Goal: Information Seeking & Learning: Check status

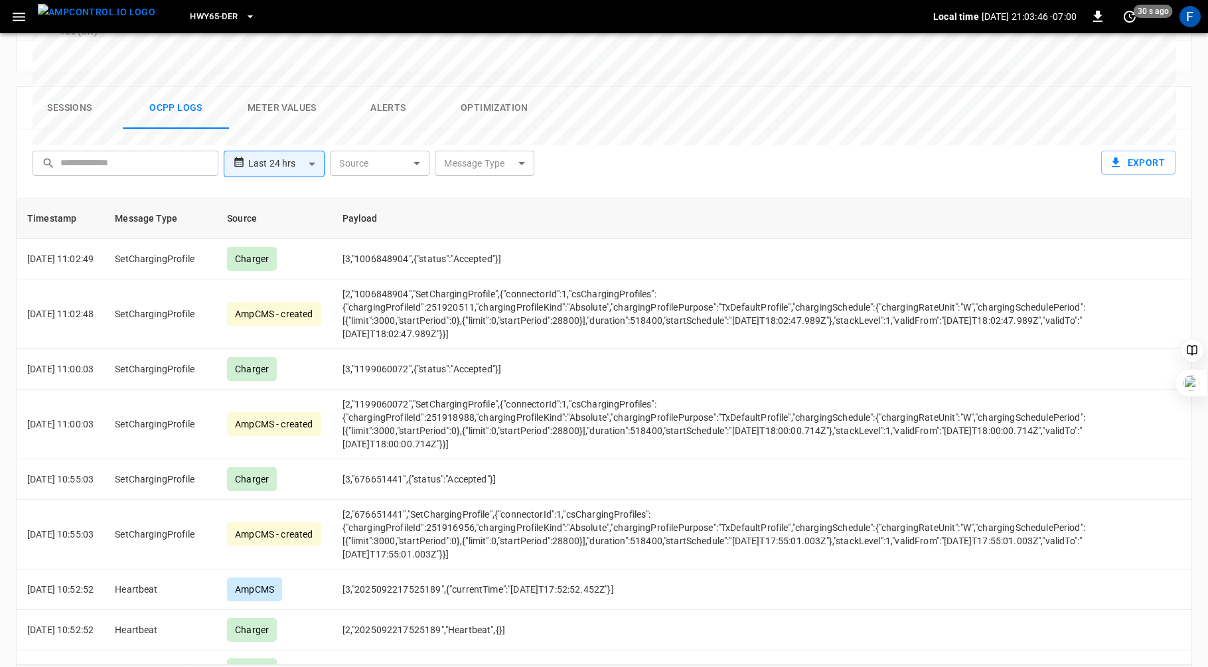
scroll to position [3369, 0]
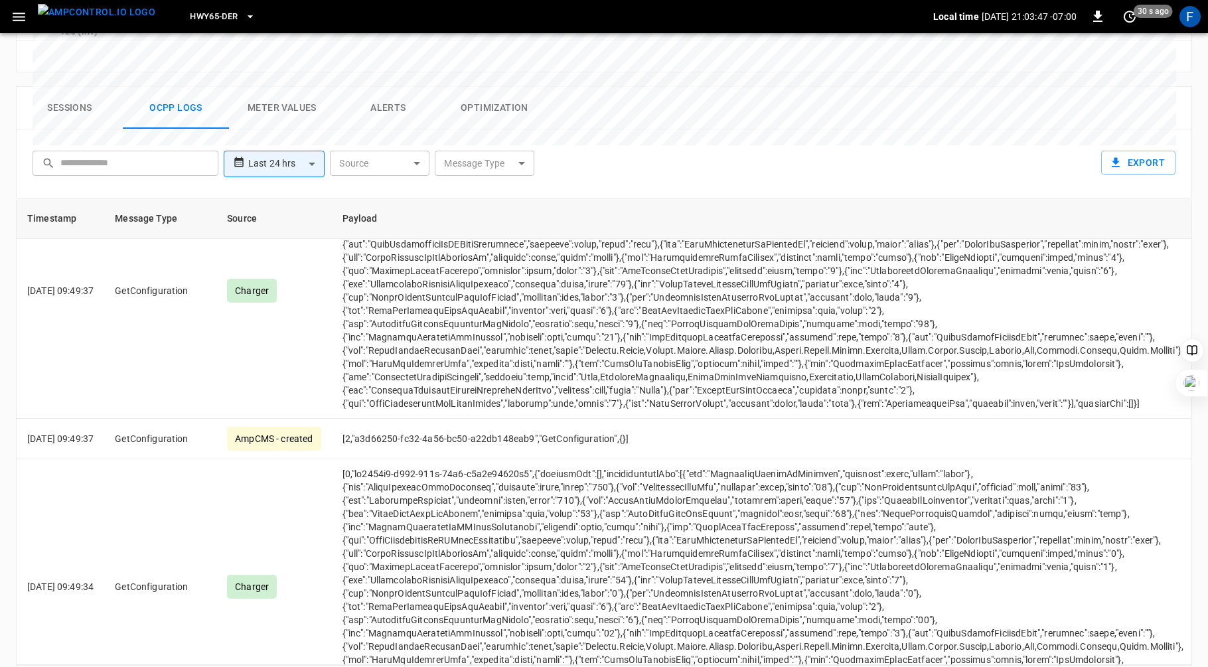
click at [331, 199] on th "Source" at bounding box center [273, 219] width 115 height 40
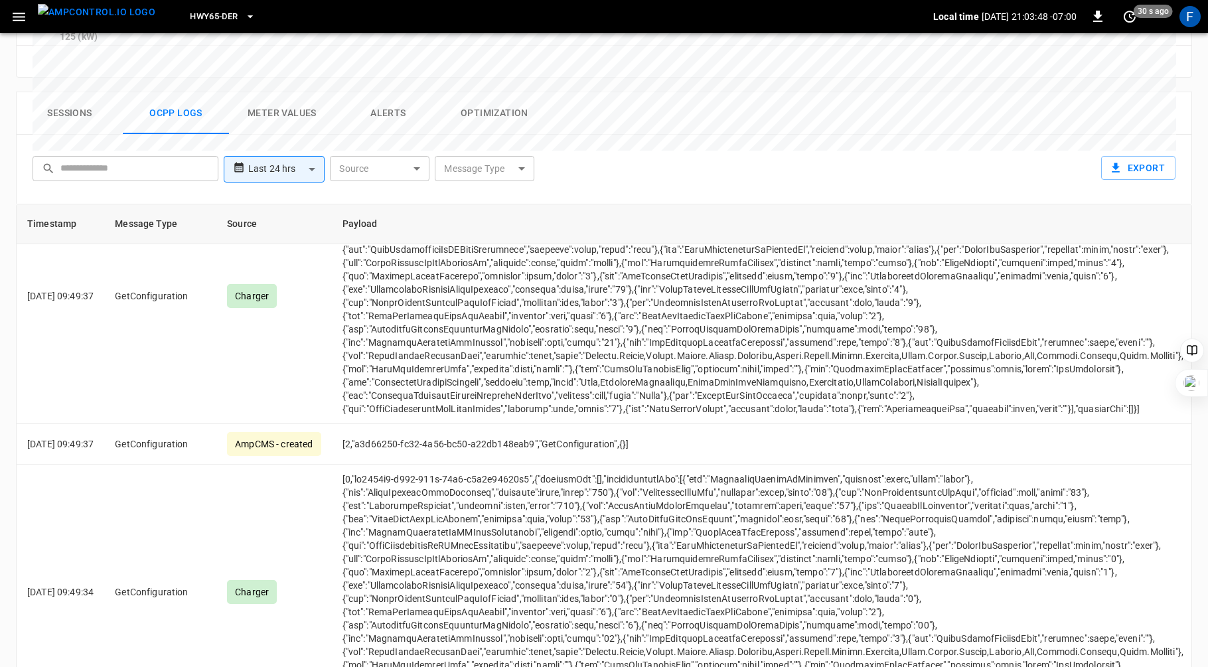
scroll to position [0, 0]
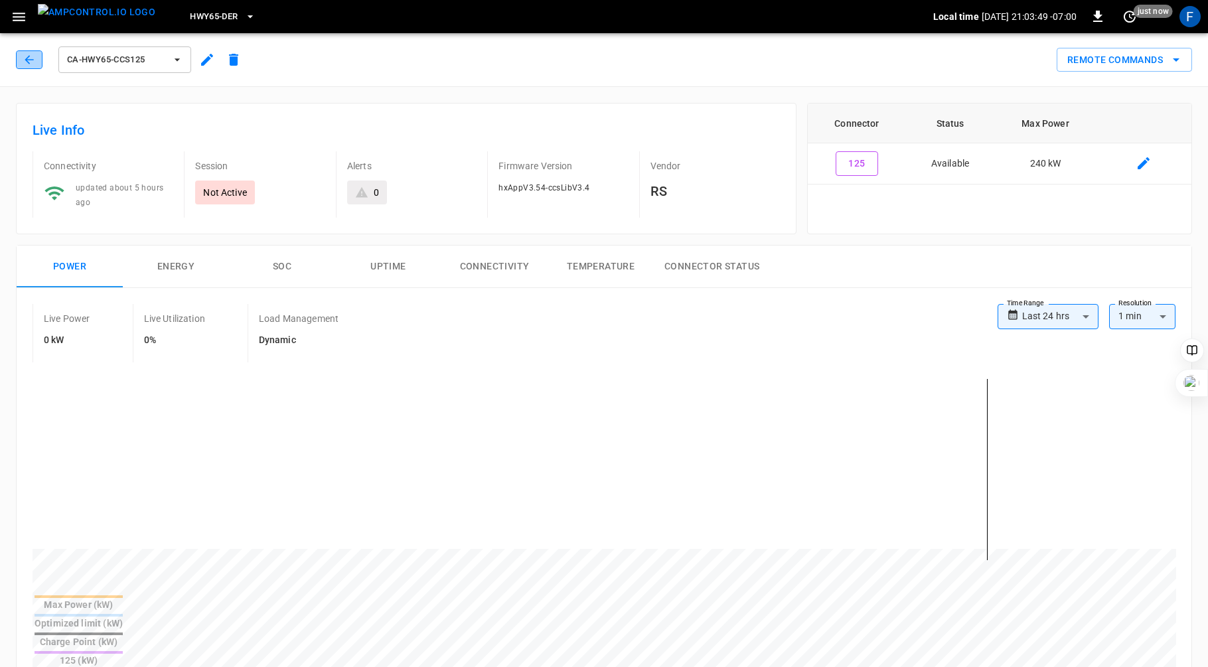
click at [26, 61] on icon "button" at bounding box center [29, 59] width 9 height 9
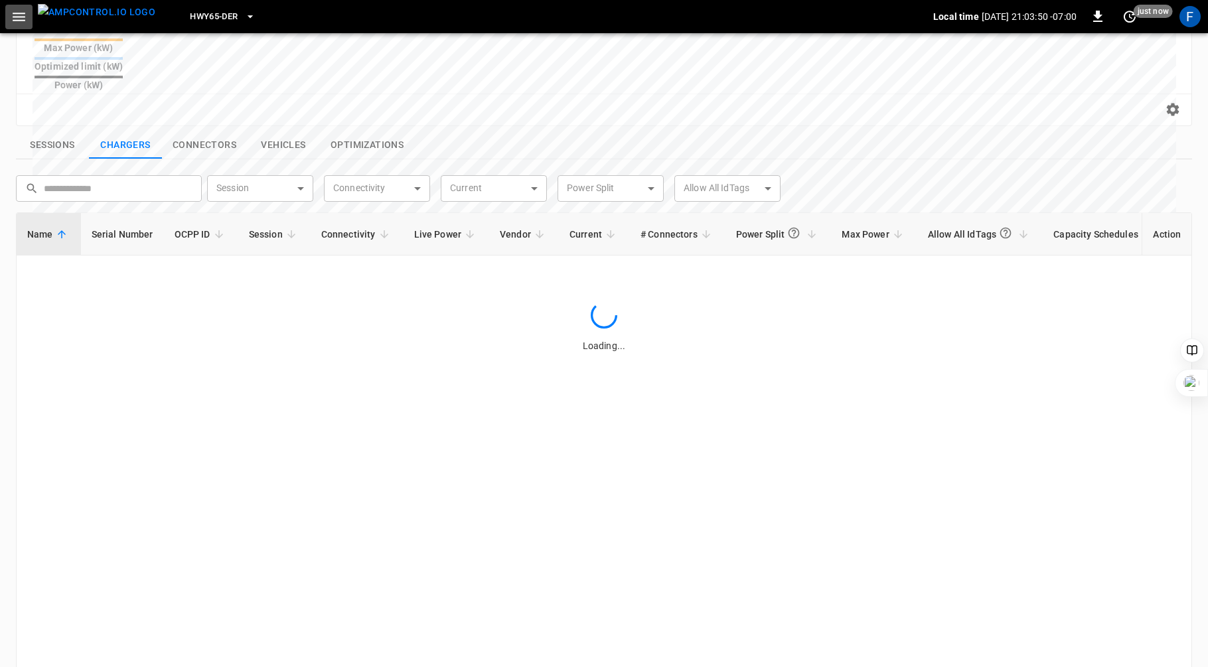
click at [23, 18] on icon "button" at bounding box center [19, 17] width 17 height 17
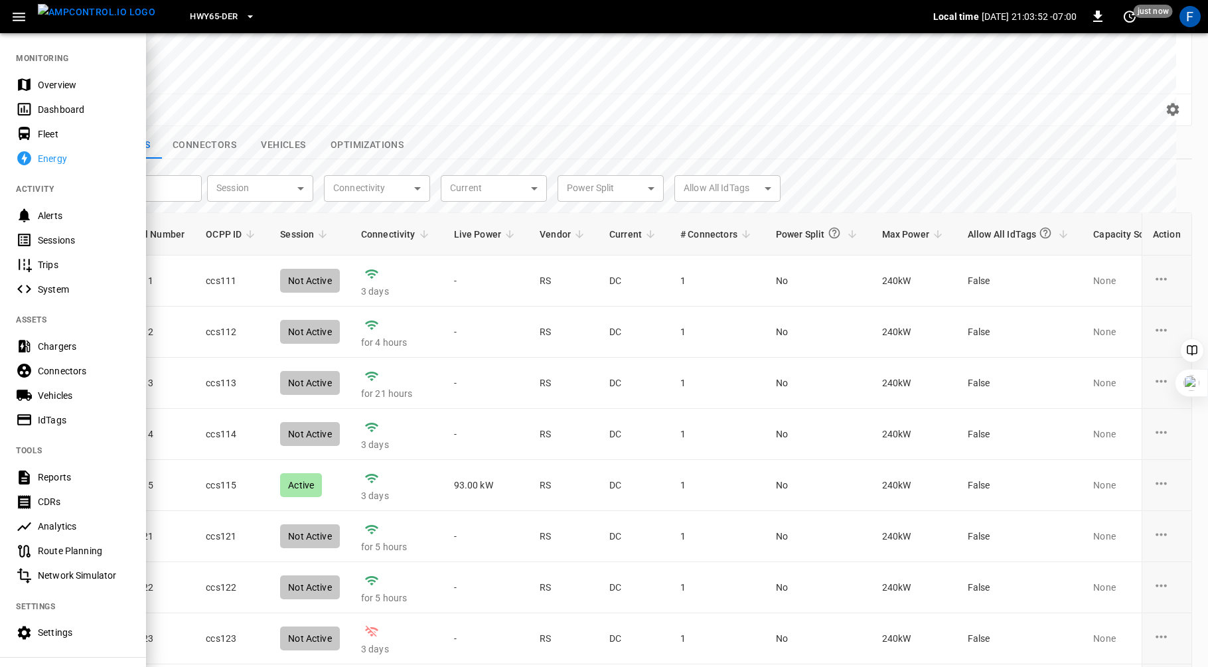
click at [572, 114] on div at bounding box center [604, 333] width 1208 height 667
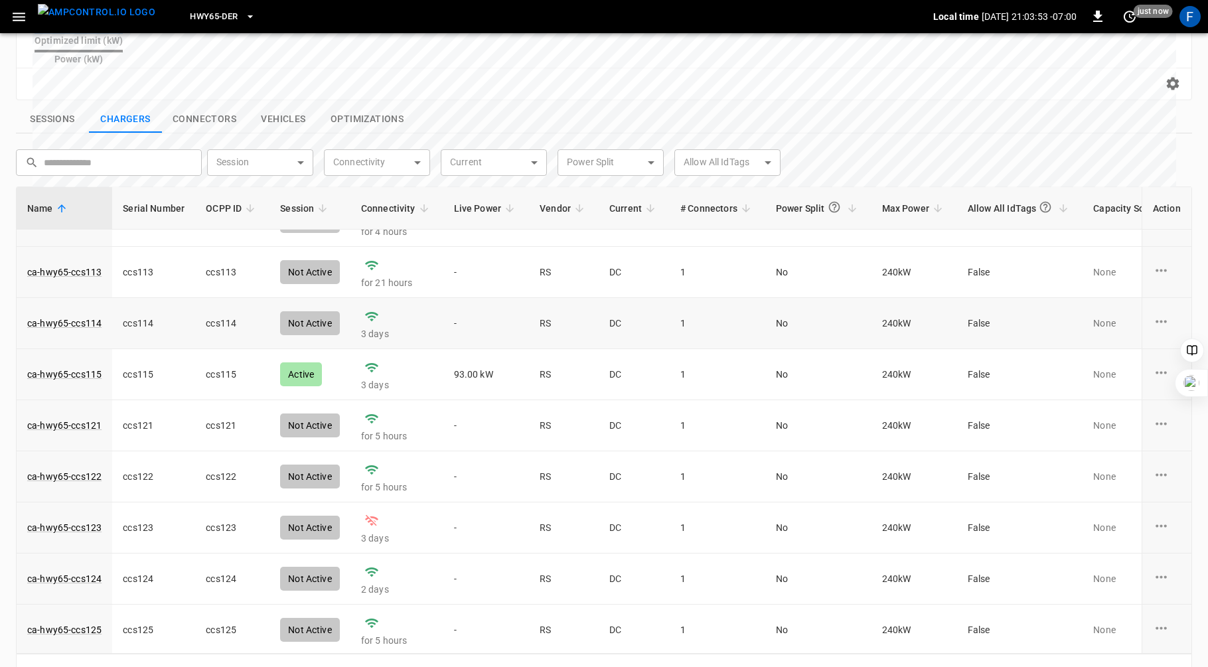
scroll to position [450, 0]
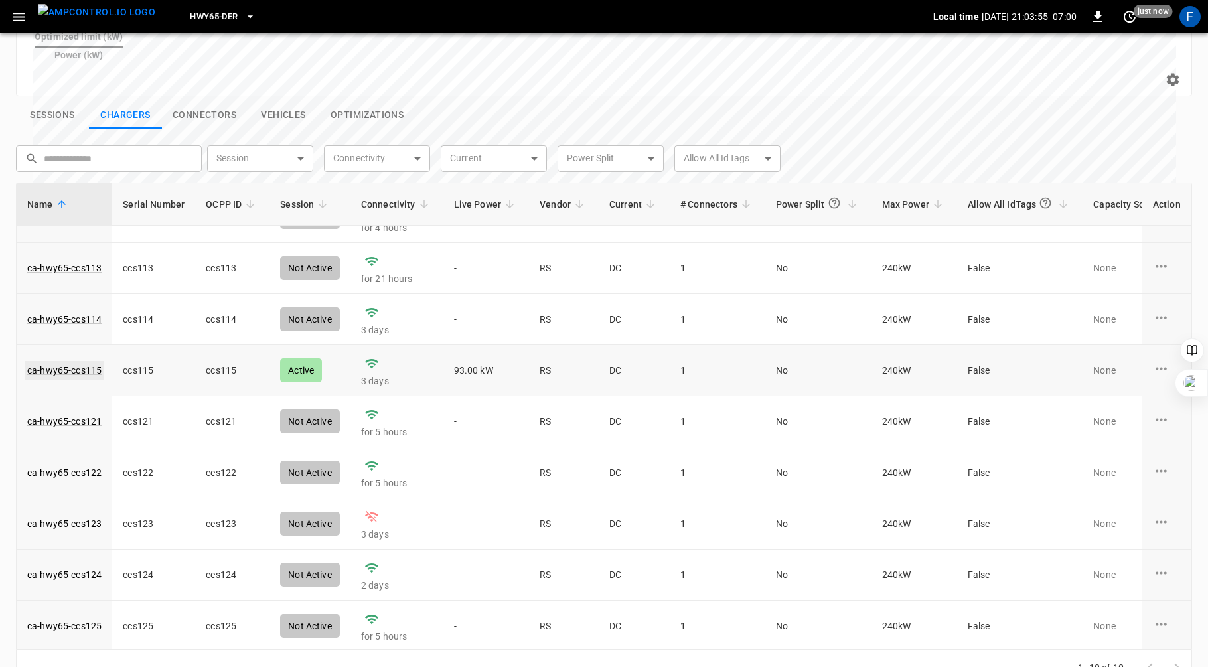
click at [87, 361] on link "ca-hwy65-ccs115" at bounding box center [65, 370] width 80 height 19
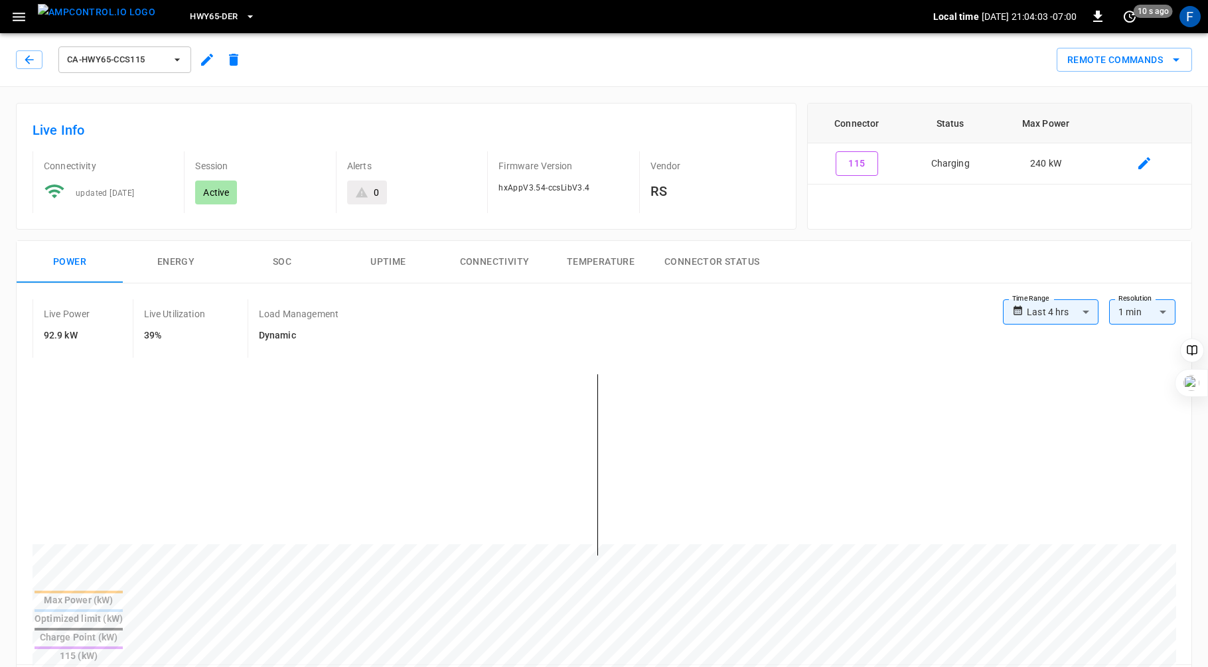
click at [280, 261] on button "SOC" at bounding box center [282, 262] width 106 height 42
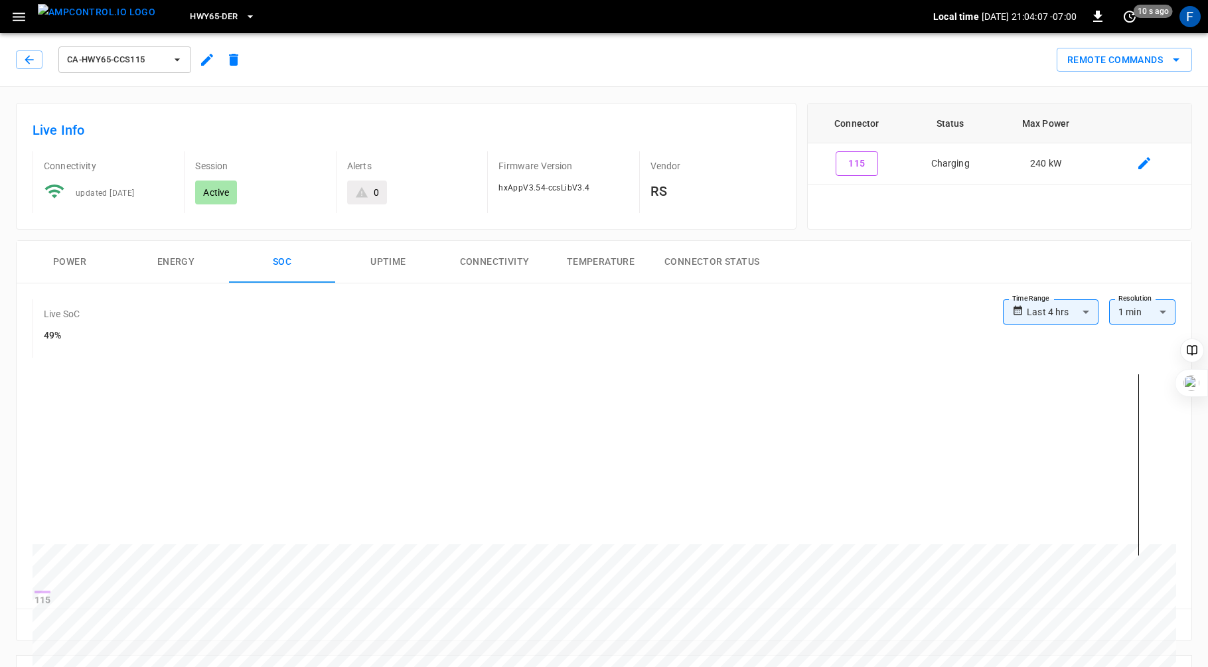
click at [67, 266] on button "Power" at bounding box center [70, 262] width 106 height 42
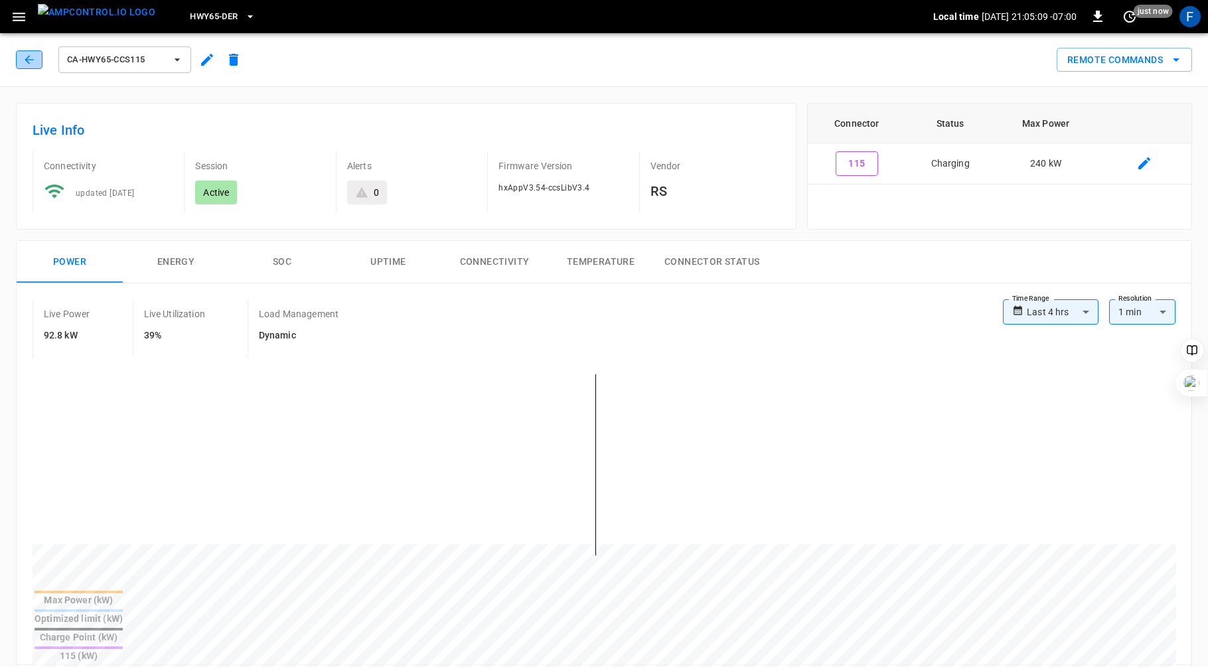
click at [21, 54] on button "button" at bounding box center [29, 59] width 27 height 19
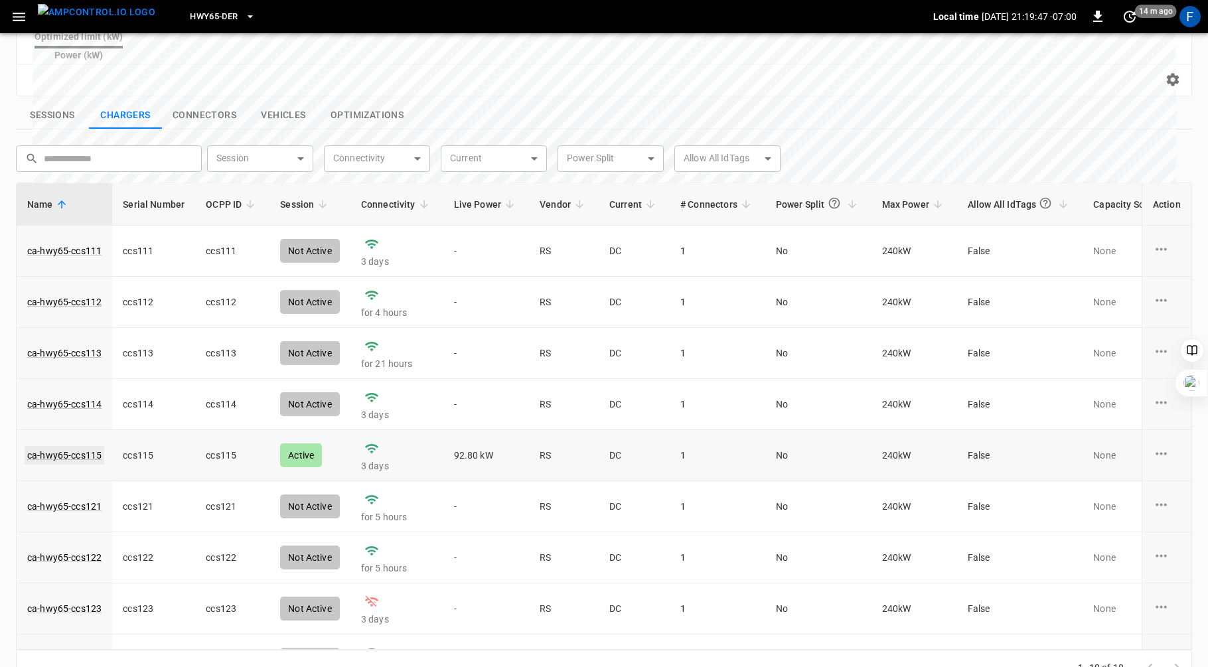
click at [75, 446] on link "ca-hwy65-ccs115" at bounding box center [65, 455] width 80 height 19
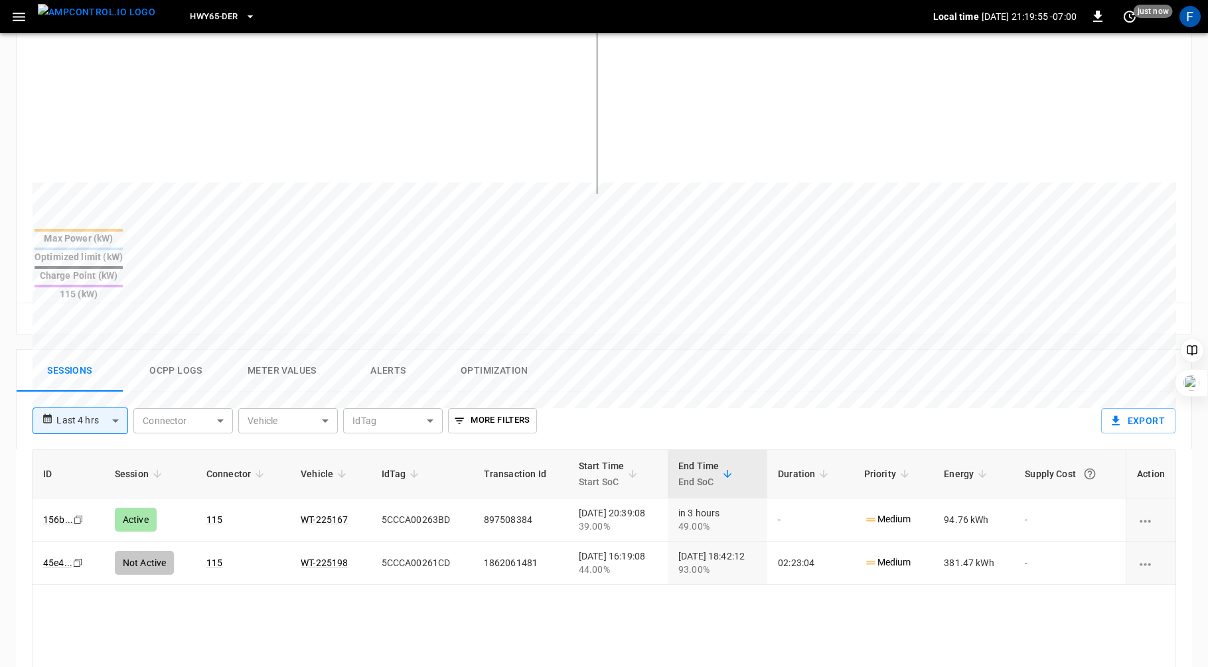
scroll to position [365, 0]
click at [181, 347] on button "Ocpp logs" at bounding box center [176, 368] width 106 height 42
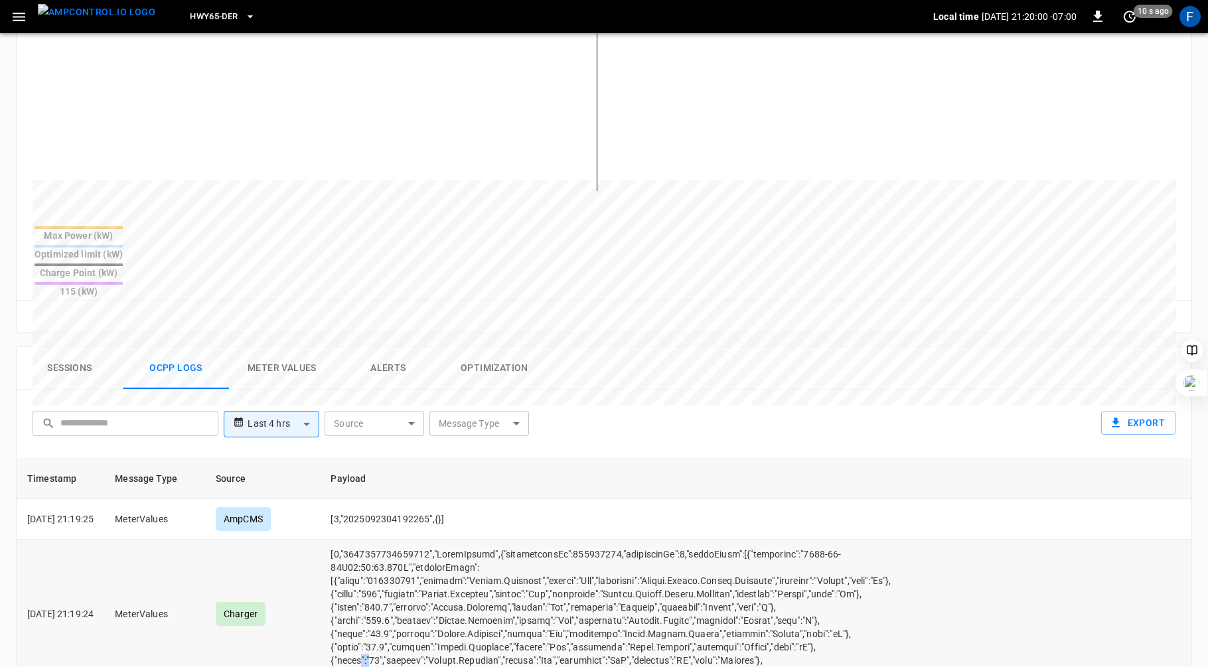
drag, startPoint x: 380, startPoint y: 614, endPoint x: 422, endPoint y: 614, distance: 42.5
click at [422, 614] on td "opcc-messages-table" at bounding box center [635, 614] width 630 height 149
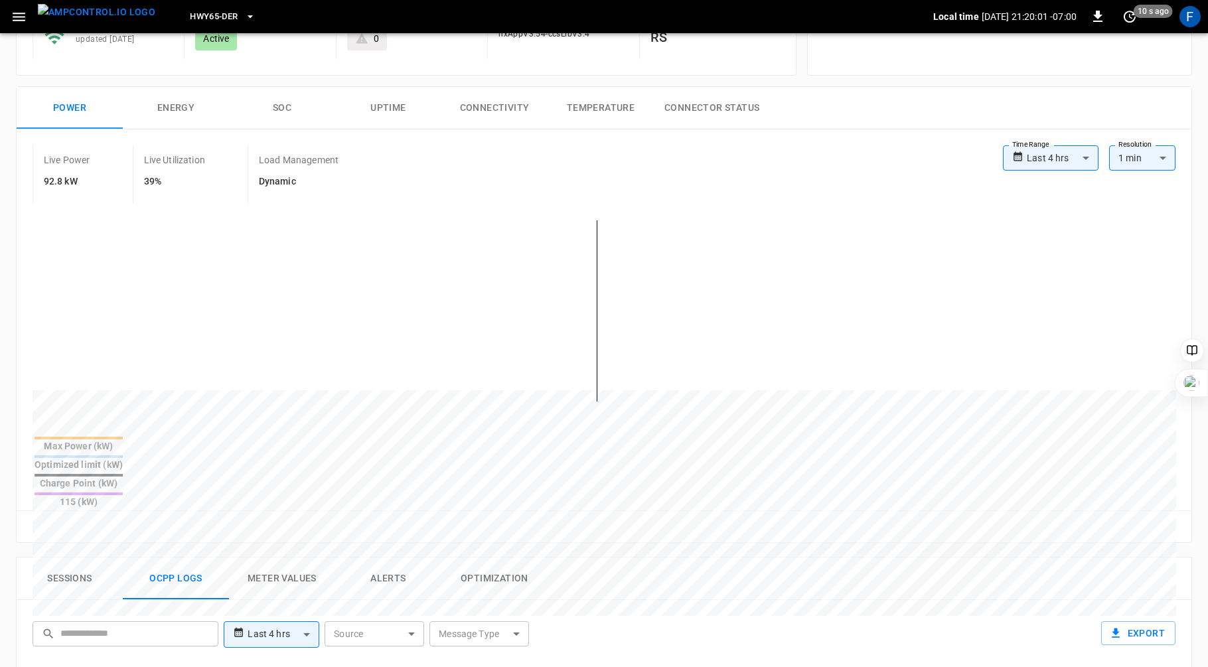
scroll to position [0, 0]
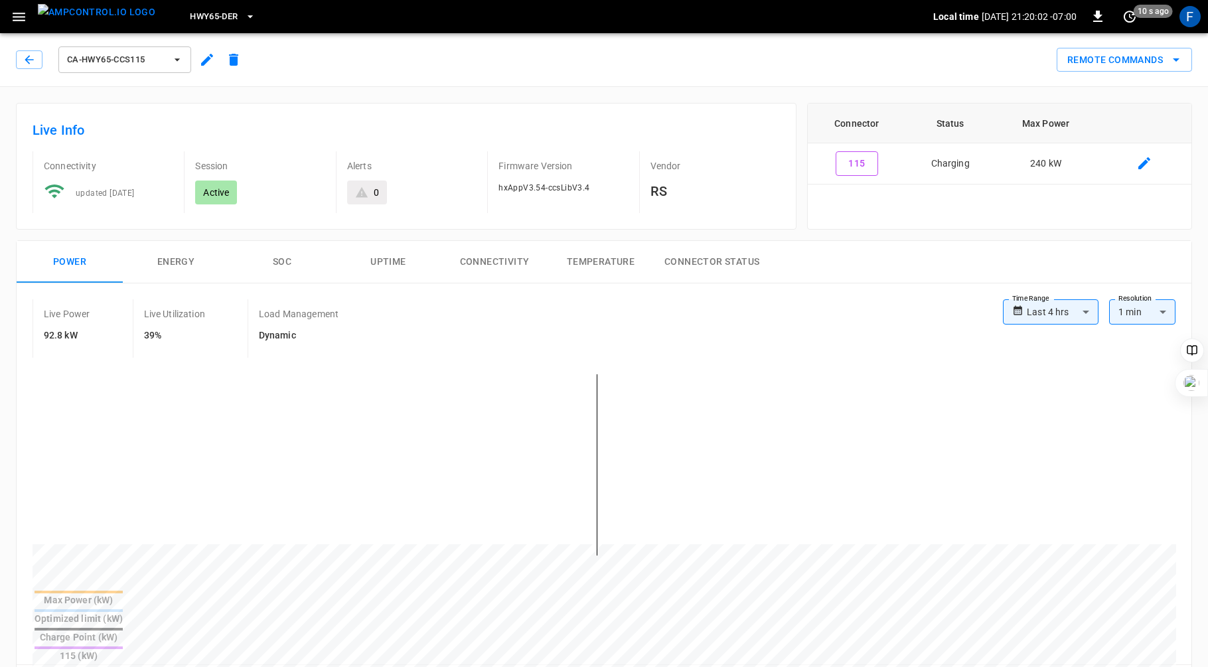
click at [284, 260] on button "SOC" at bounding box center [282, 262] width 106 height 42
